Goal: Task Accomplishment & Management: Manage account settings

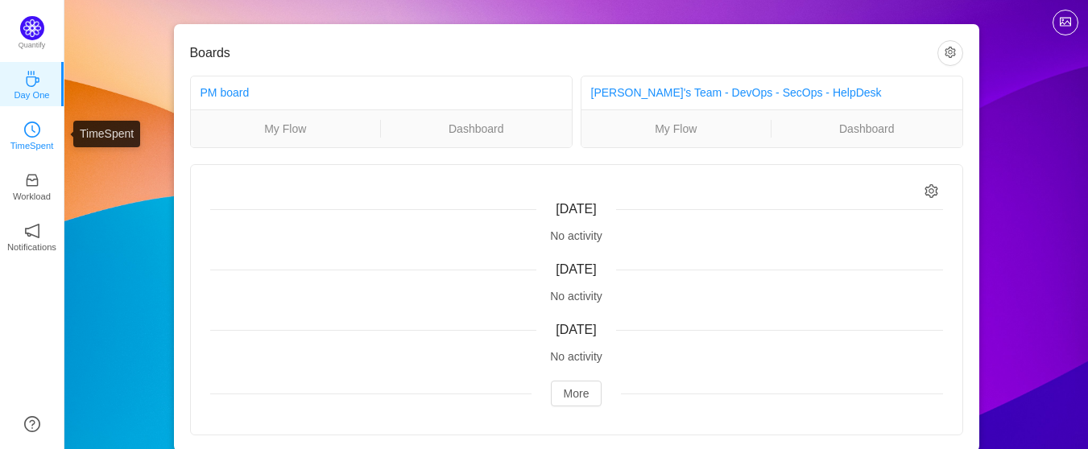
click at [36, 147] on p "TimeSpent" at bounding box center [31, 145] width 43 height 14
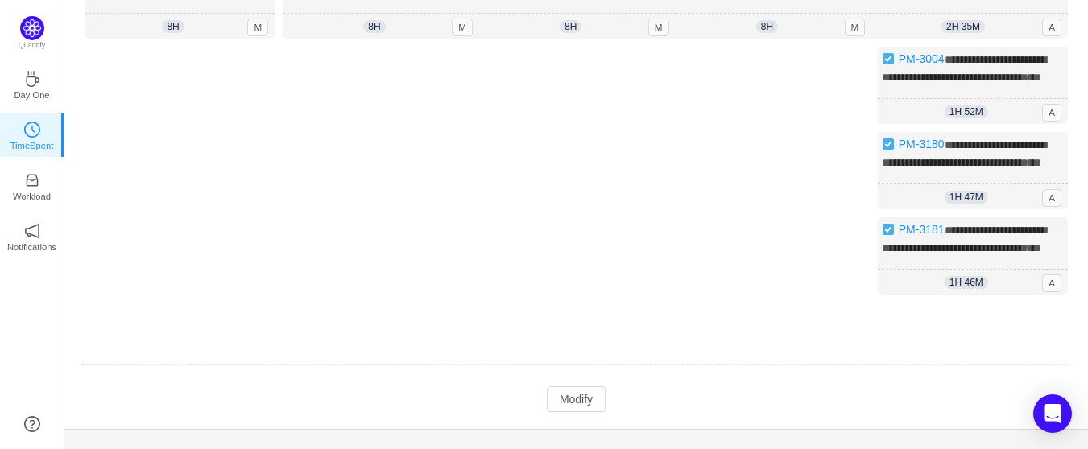
scroll to position [241, 0]
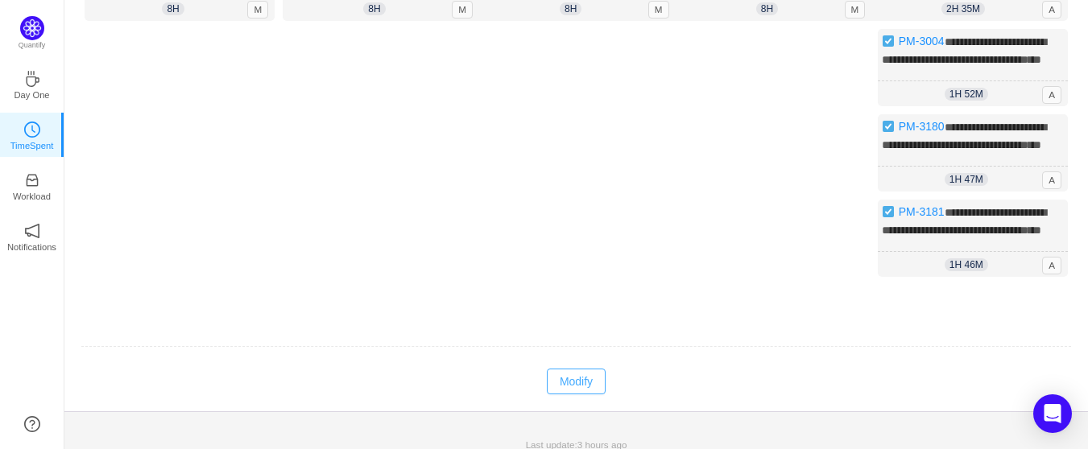
click at [569, 394] on button "Modify" at bounding box center [576, 382] width 59 height 26
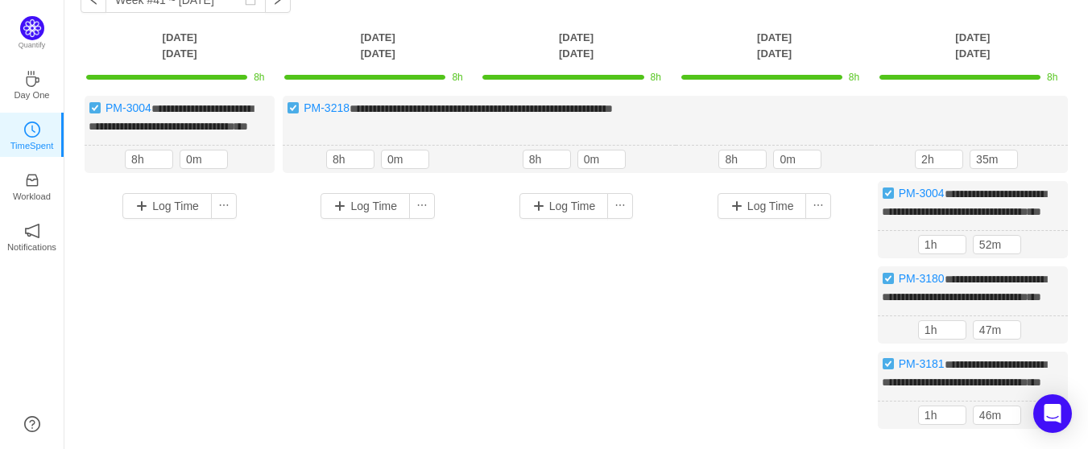
scroll to position [78, 0]
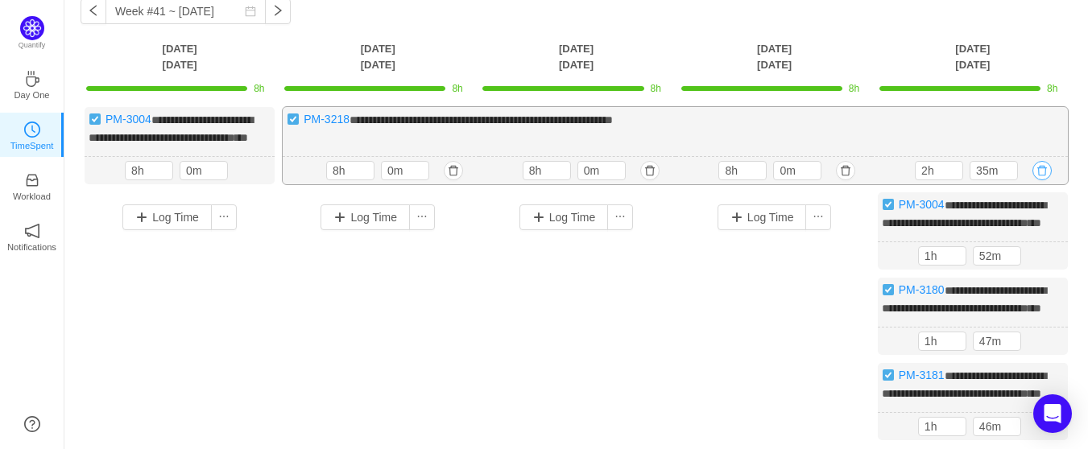
click at [1046, 180] on button "button" at bounding box center [1041, 170] width 19 height 19
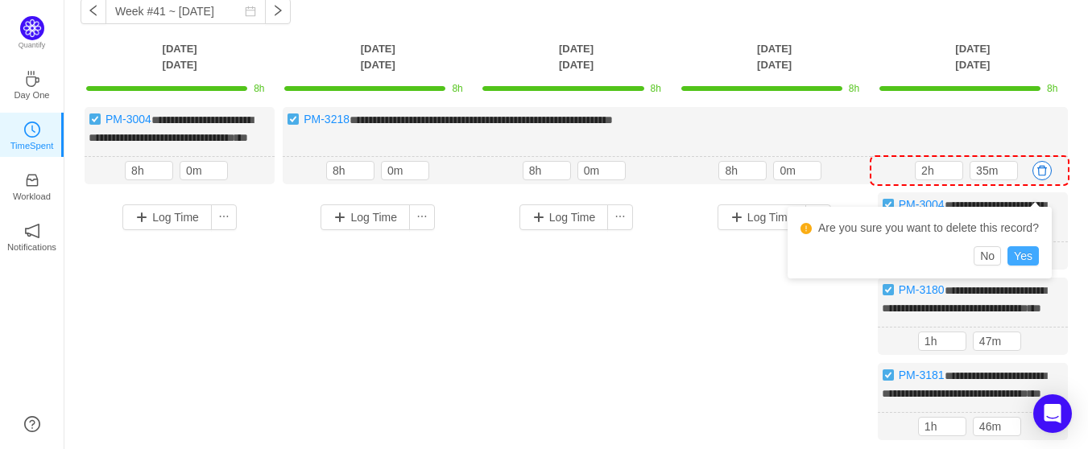
click at [1030, 254] on button "Yes" at bounding box center [1022, 255] width 31 height 19
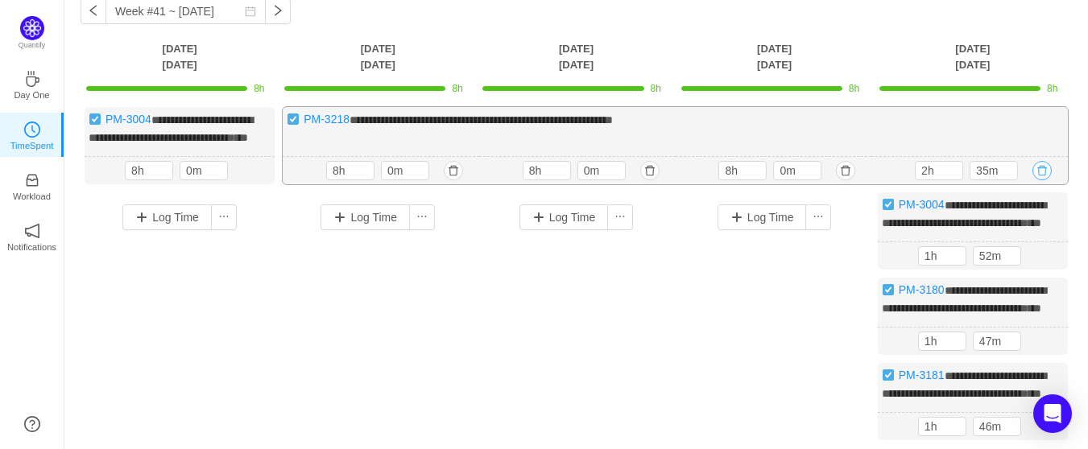
click at [1043, 180] on button "button" at bounding box center [1041, 170] width 19 height 19
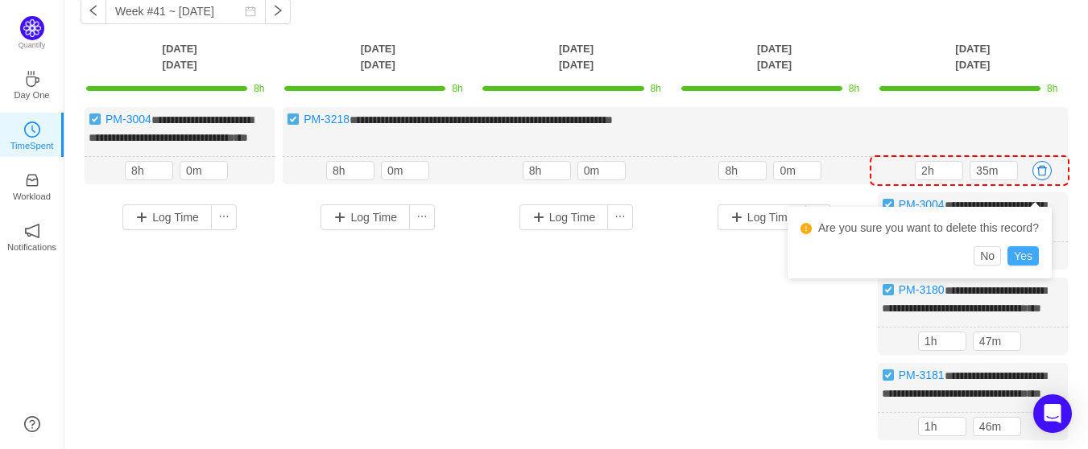
click at [1023, 255] on button "Yes" at bounding box center [1022, 255] width 31 height 19
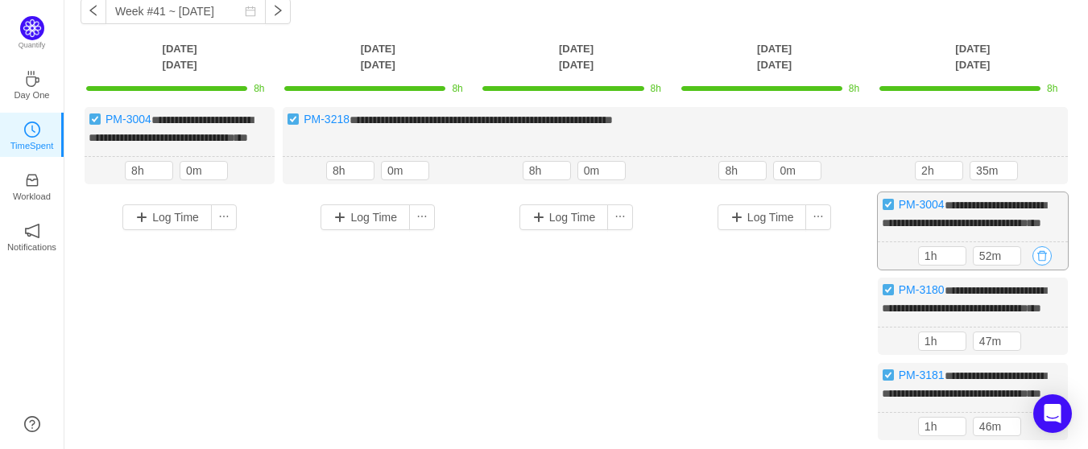
click at [1038, 266] on button "button" at bounding box center [1041, 255] width 19 height 19
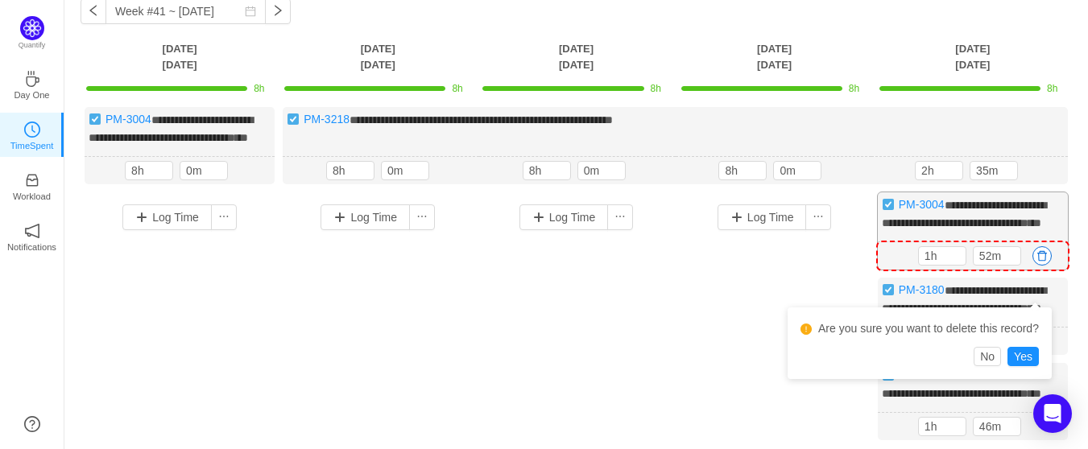
click at [1039, 266] on button "button" at bounding box center [1041, 255] width 19 height 19
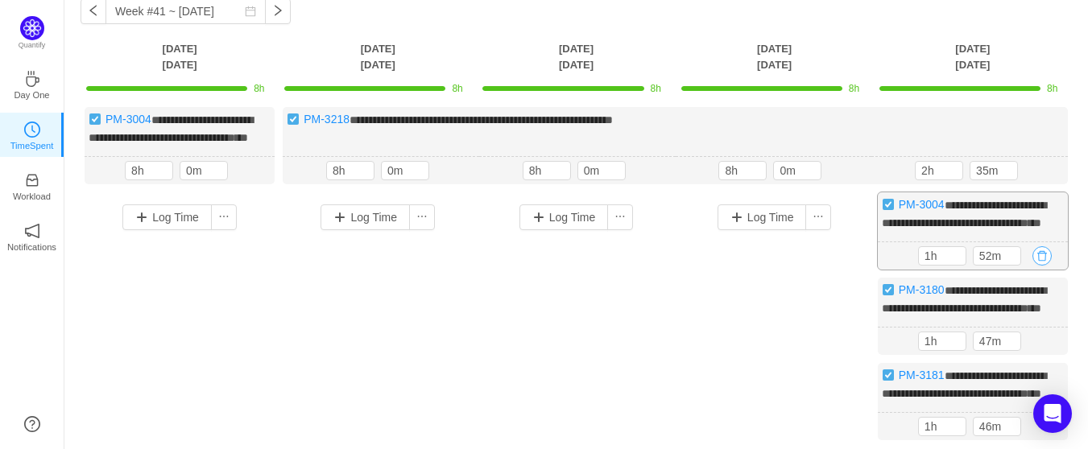
click at [1039, 266] on button "button" at bounding box center [1041, 255] width 19 height 19
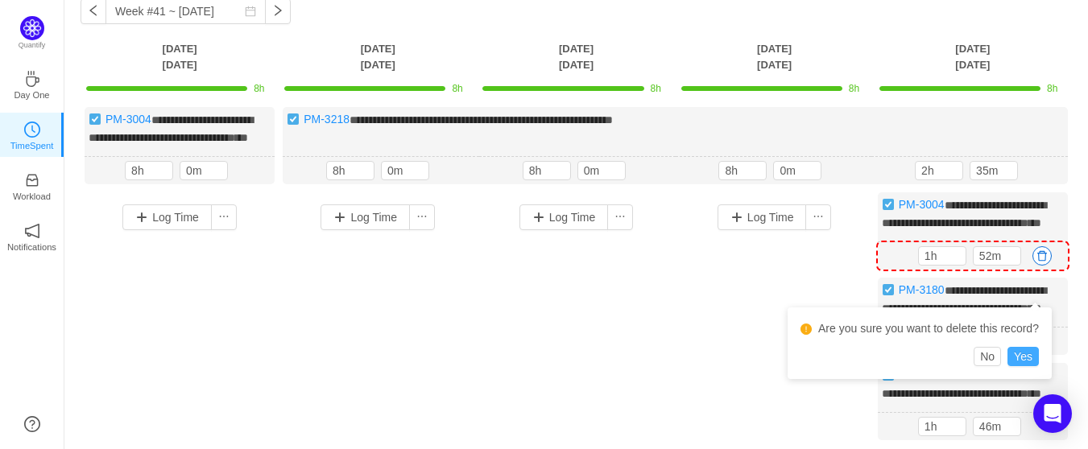
click at [1025, 362] on button "Yes" at bounding box center [1022, 356] width 31 height 19
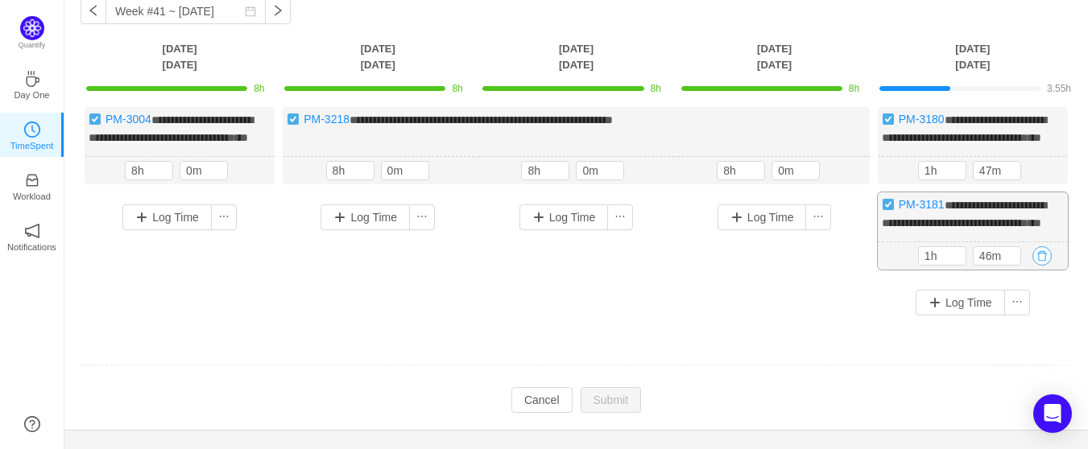
click at [1044, 266] on button "button" at bounding box center [1041, 255] width 19 height 19
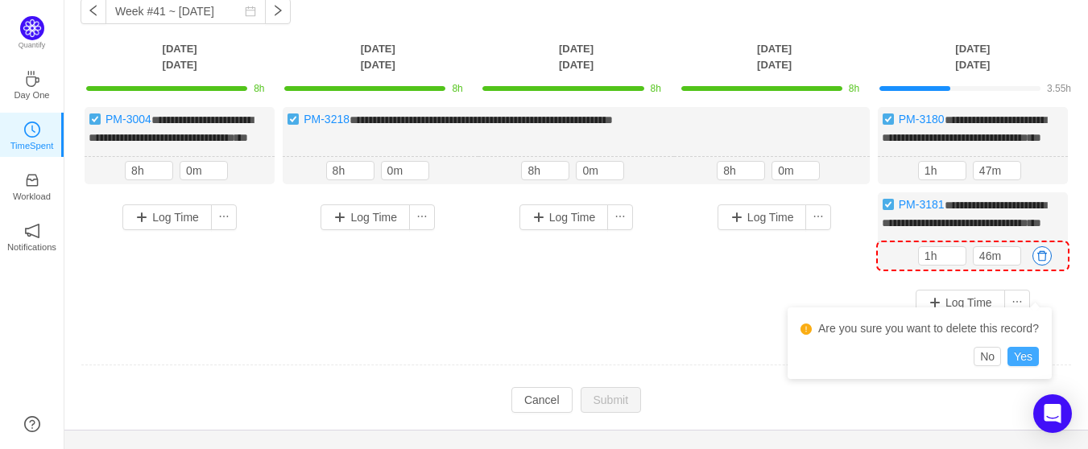
click at [1020, 357] on button "Yes" at bounding box center [1022, 356] width 31 height 19
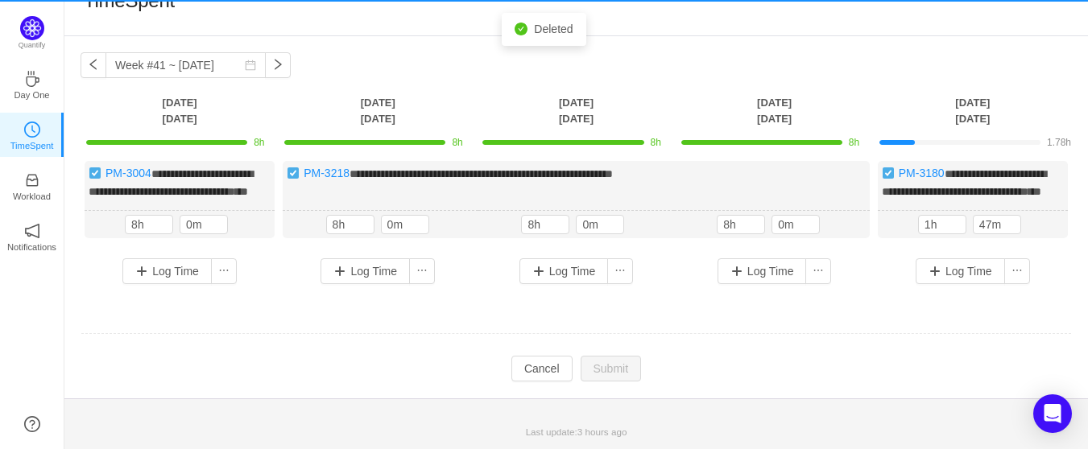
scroll to position [39, 0]
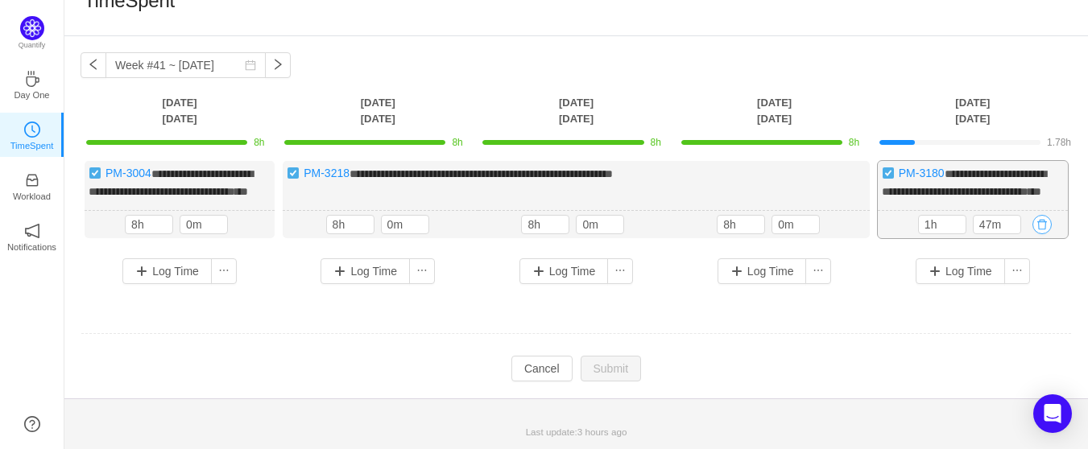
click at [1042, 225] on button "button" at bounding box center [1041, 224] width 19 height 19
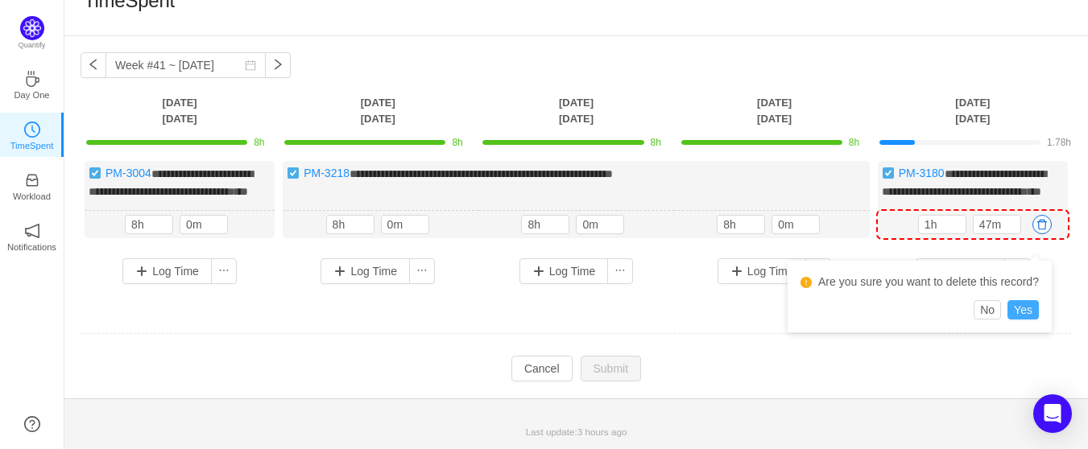
click at [1021, 300] on button "Yes" at bounding box center [1022, 309] width 31 height 19
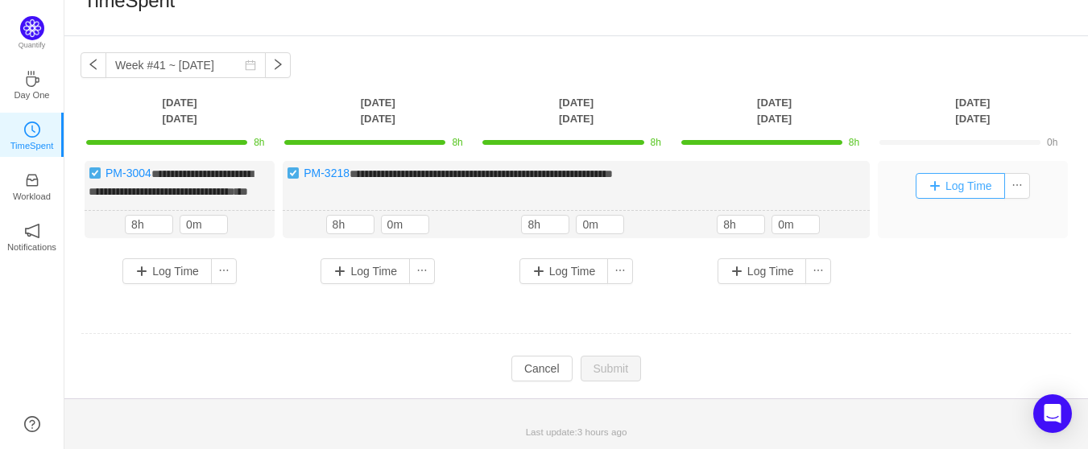
click at [944, 174] on button "Log Time" at bounding box center [959, 186] width 89 height 26
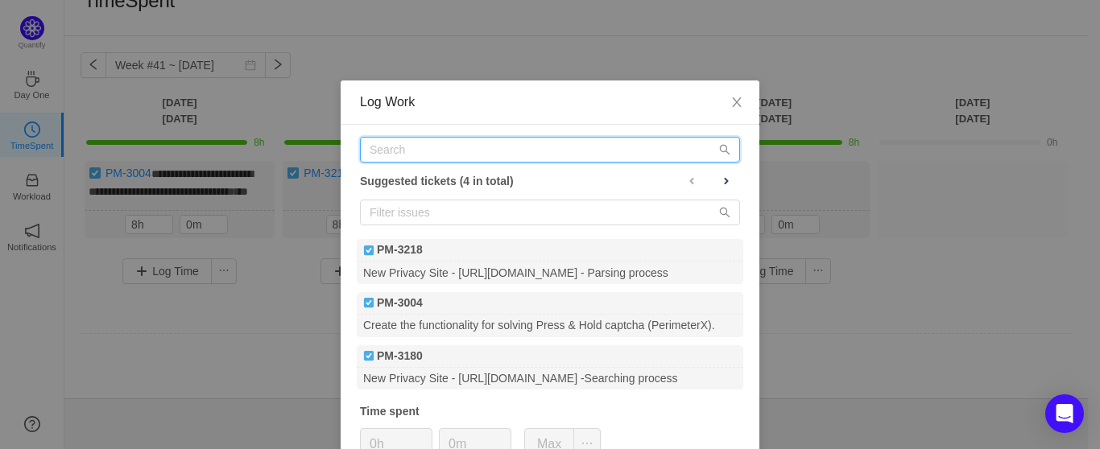
click at [407, 156] on input "text" at bounding box center [550, 150] width 380 height 26
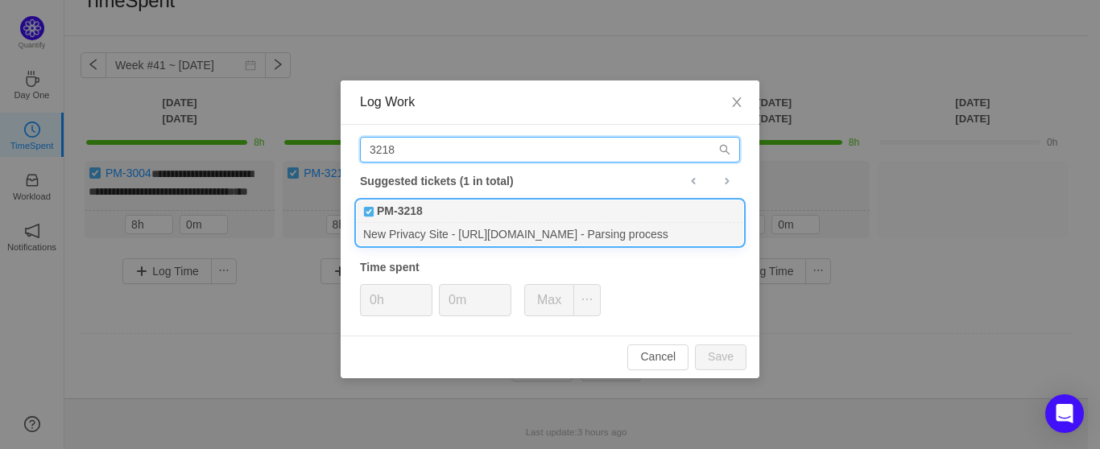
type input "3218"
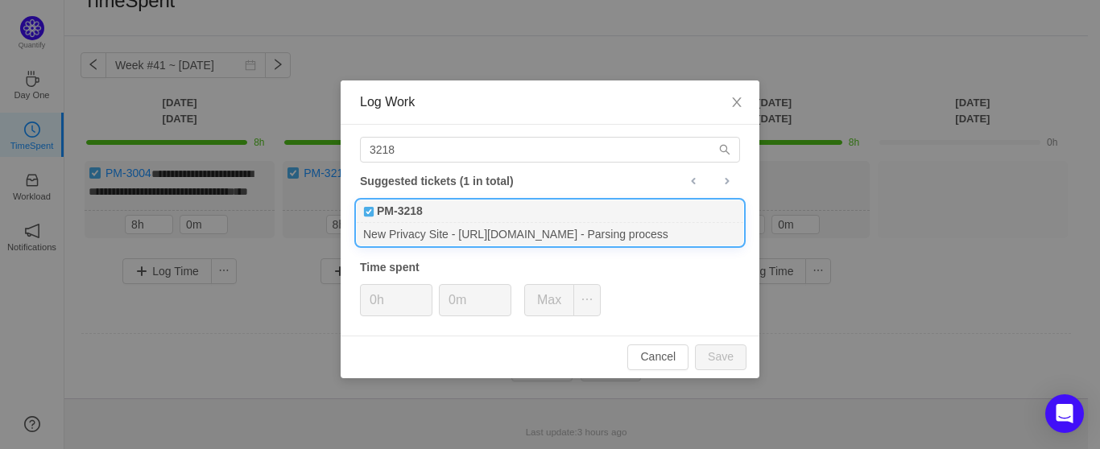
click at [427, 222] on div "PM-3218" at bounding box center [550, 211] width 386 height 23
click at [720, 357] on button "Save" at bounding box center [721, 358] width 52 height 26
type input "0h"
